Goal: Transaction & Acquisition: Purchase product/service

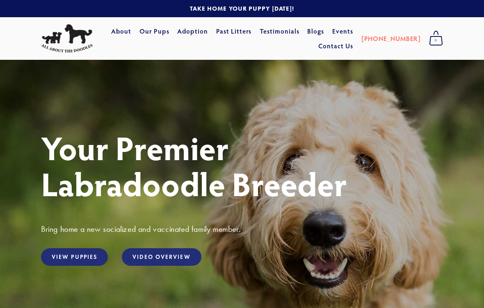
click at [82, 259] on link "View Puppies" at bounding box center [74, 257] width 67 height 18
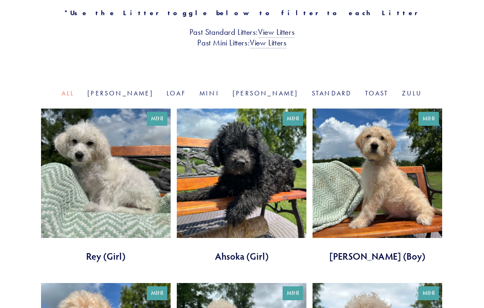
scroll to position [239, 0]
click at [312, 89] on link "Standard" at bounding box center [332, 93] width 40 height 8
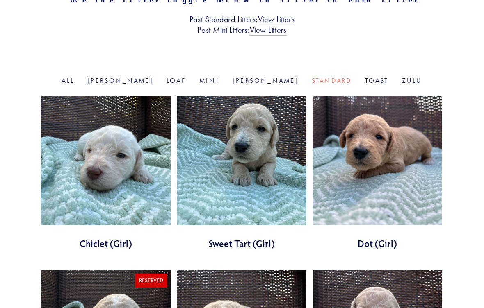
scroll to position [252, 0]
click at [373, 188] on link at bounding box center [377, 173] width 130 height 154
click at [211, 180] on link at bounding box center [242, 173] width 130 height 154
click at [107, 181] on link at bounding box center [106, 173] width 130 height 154
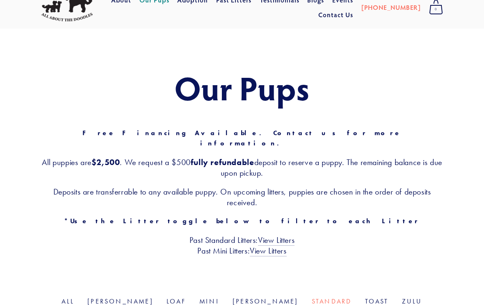
scroll to position [0, 0]
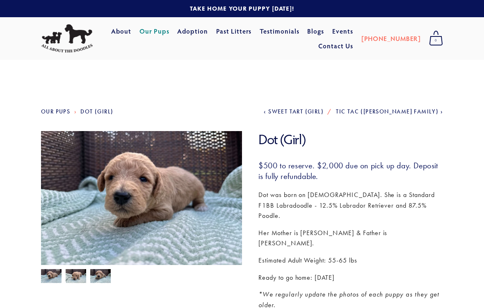
click at [146, 227] on img at bounding box center [141, 206] width 201 height 151
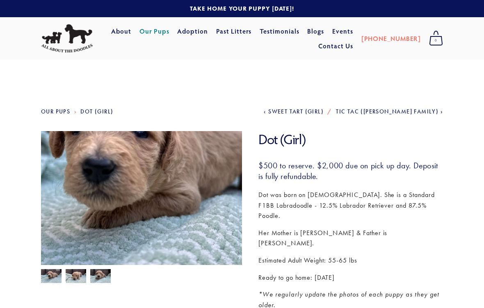
click at [77, 277] on img at bounding box center [76, 276] width 20 height 16
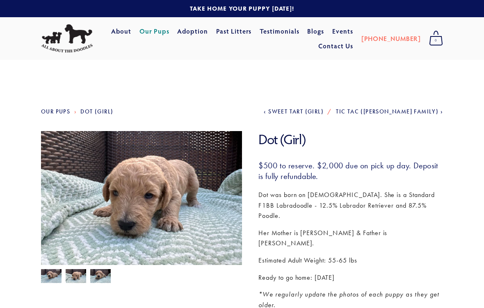
click at [104, 277] on img at bounding box center [100, 277] width 20 height 16
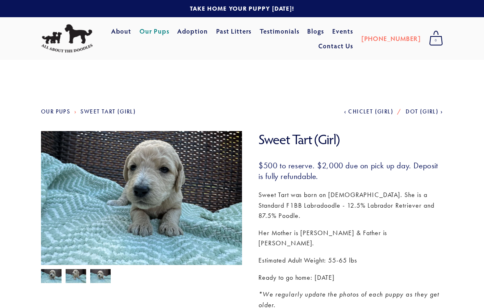
click at [77, 282] on img at bounding box center [76, 277] width 20 height 16
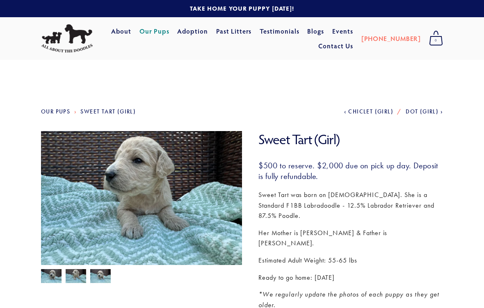
click at [104, 283] on img at bounding box center [100, 277] width 20 height 16
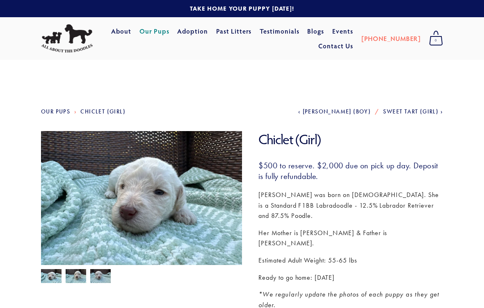
click at [76, 277] on img at bounding box center [76, 277] width 20 height 16
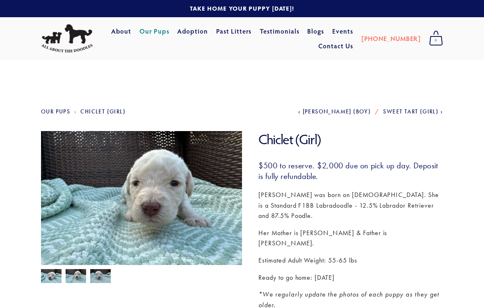
click at [100, 281] on img at bounding box center [100, 277] width 20 height 16
